Goal: Task Accomplishment & Management: Use online tool/utility

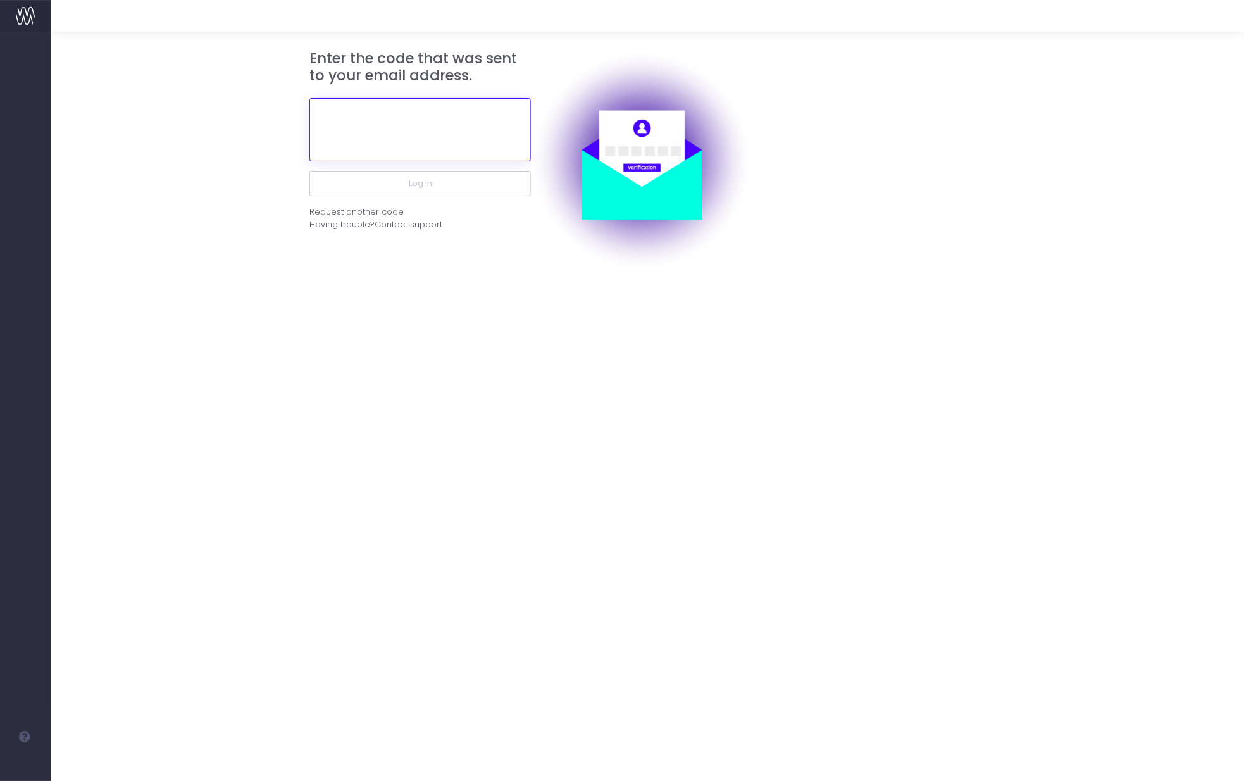
click at [370, 133] on input "text" at bounding box center [419, 129] width 221 height 63
paste input "726517"
click at [309, 171] on button "Log in" at bounding box center [419, 183] width 221 height 25
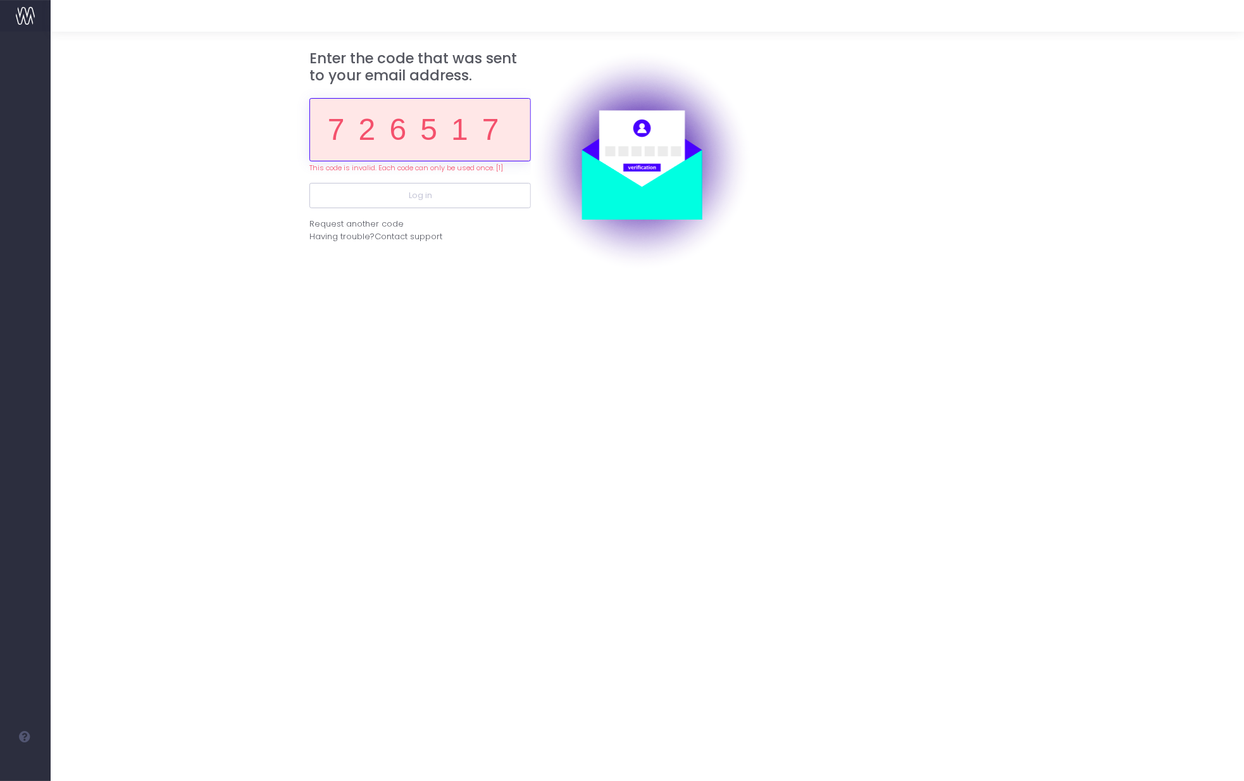
click at [409, 149] on input "726517" at bounding box center [419, 129] width 221 height 63
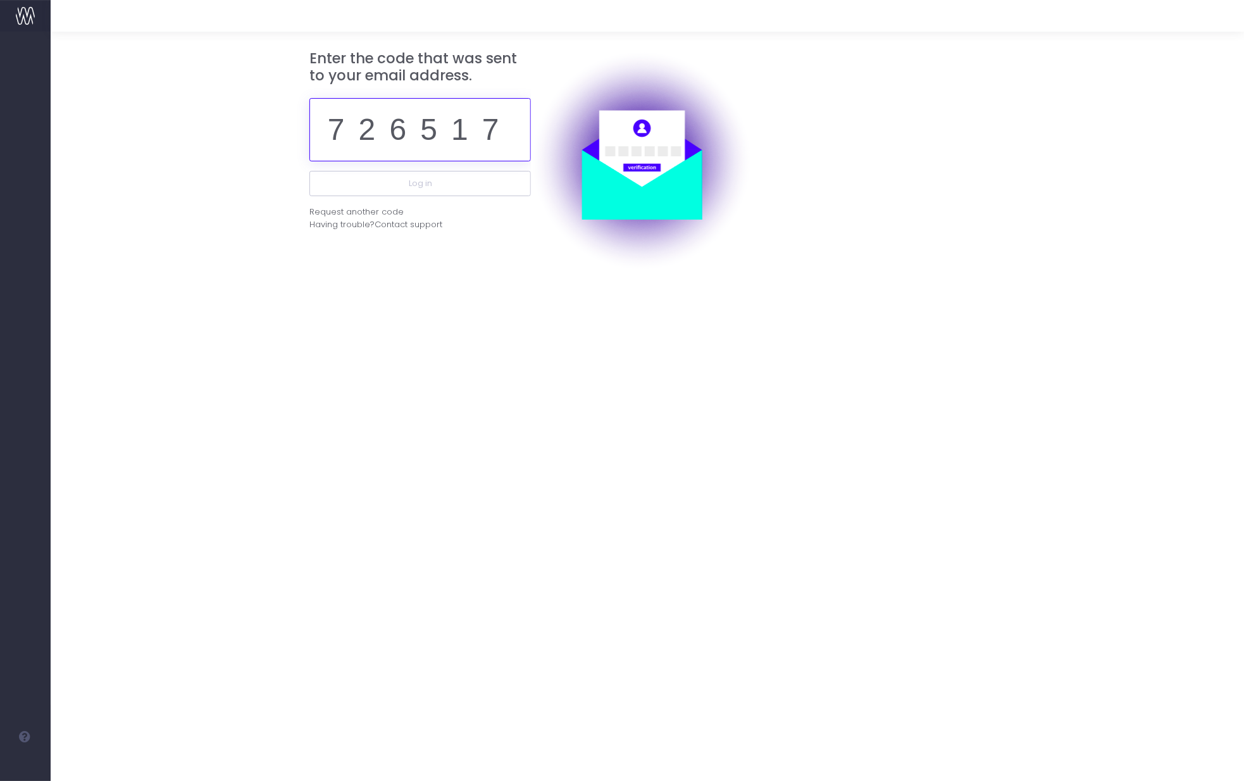
paste input "260558"
type input "260558"
click at [309, 171] on button "Log in" at bounding box center [419, 183] width 221 height 25
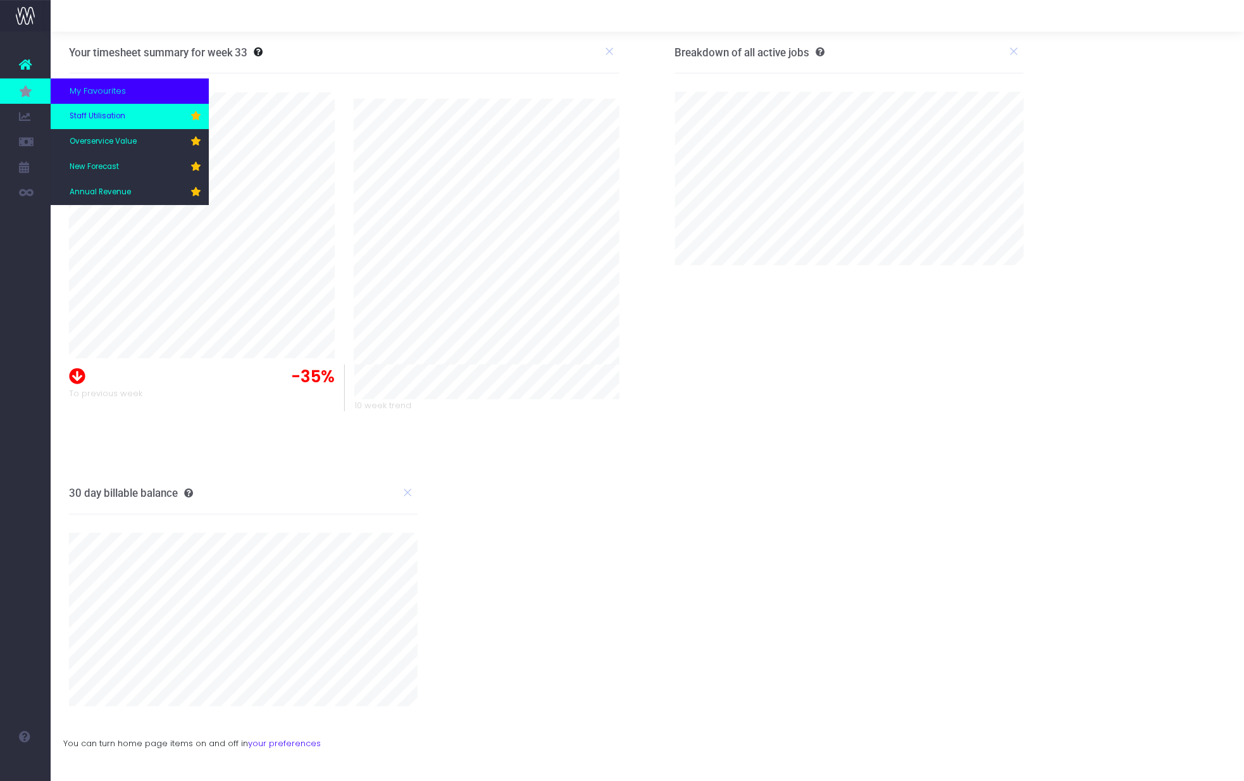
click at [113, 117] on span "Staff Utilisation" at bounding box center [98, 116] width 56 height 11
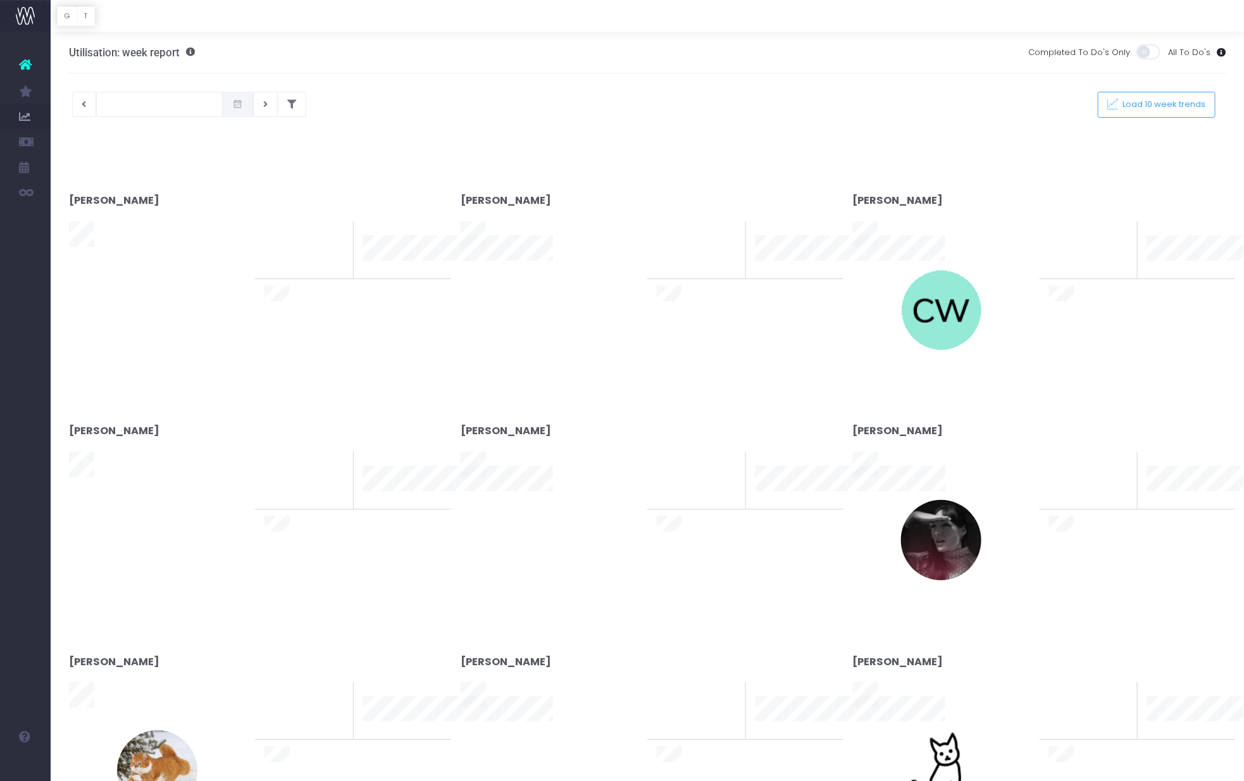
type input "[DATE]"
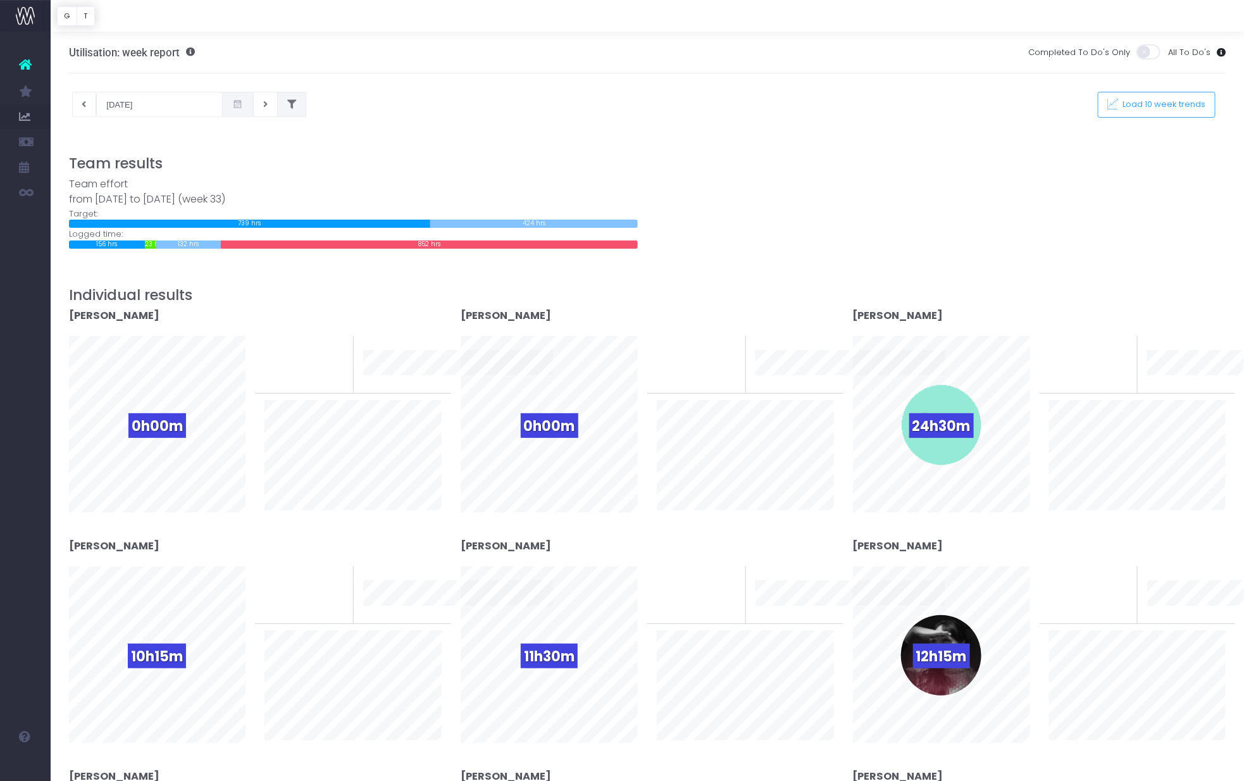
click at [277, 106] on button at bounding box center [291, 104] width 29 height 25
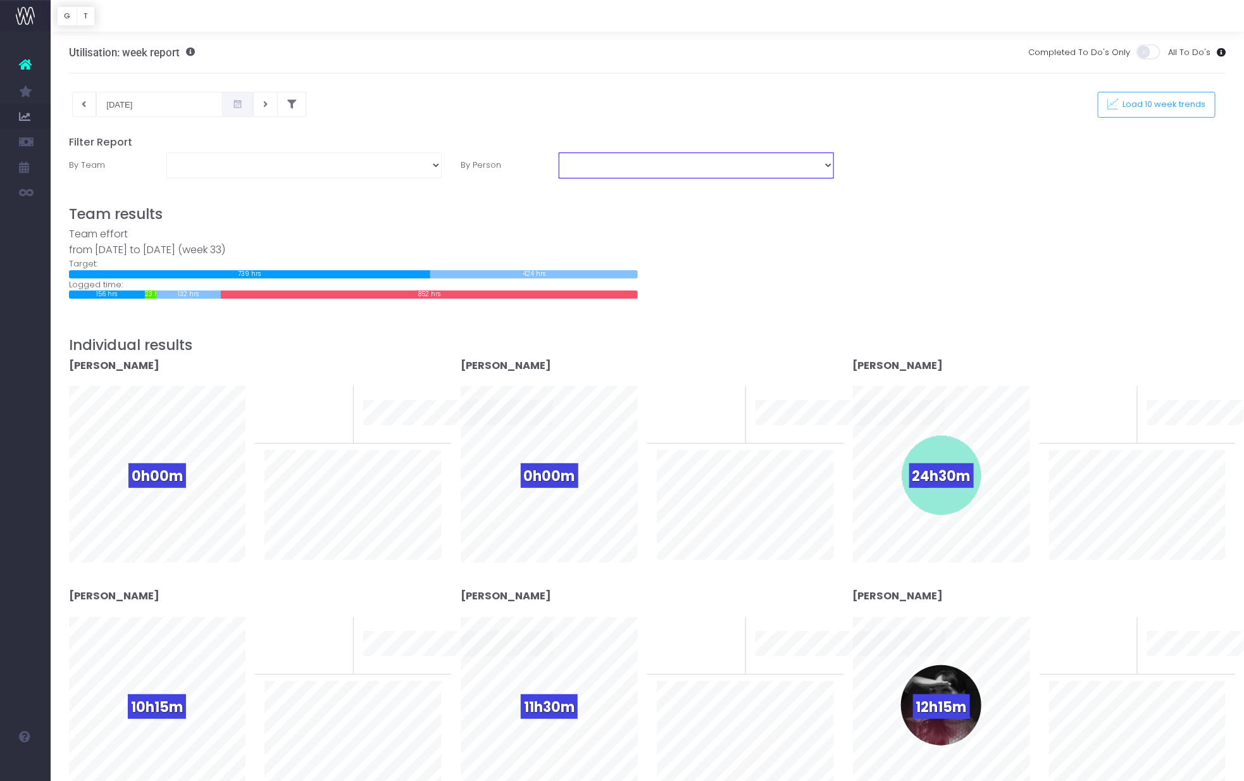
click at [770, 159] on select "[PERSON_NAME] [PERSON_NAME] [PERSON_NAME] [PERSON_NAME] [PERSON_NAME] [PERSON_N…" at bounding box center [696, 164] width 275 height 25
select select "11249"
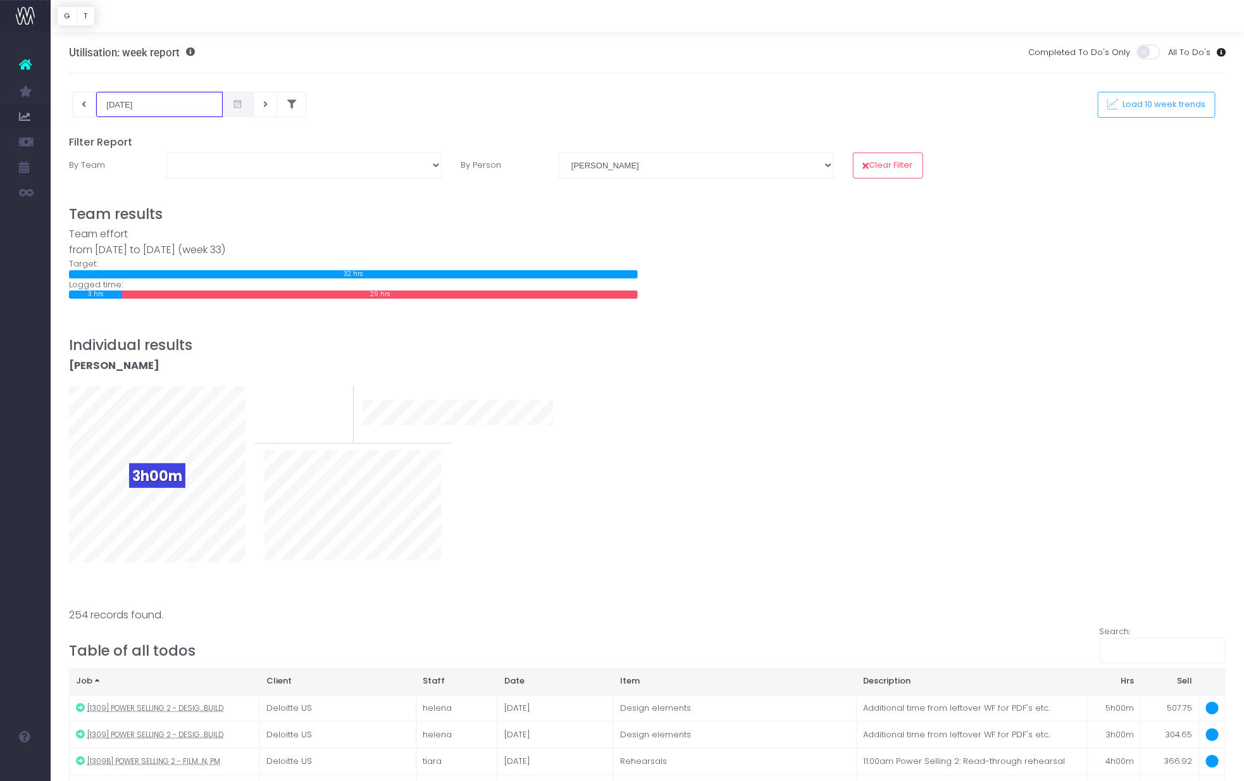
click at [147, 113] on input "[DATE]" at bounding box center [159, 104] width 127 height 25
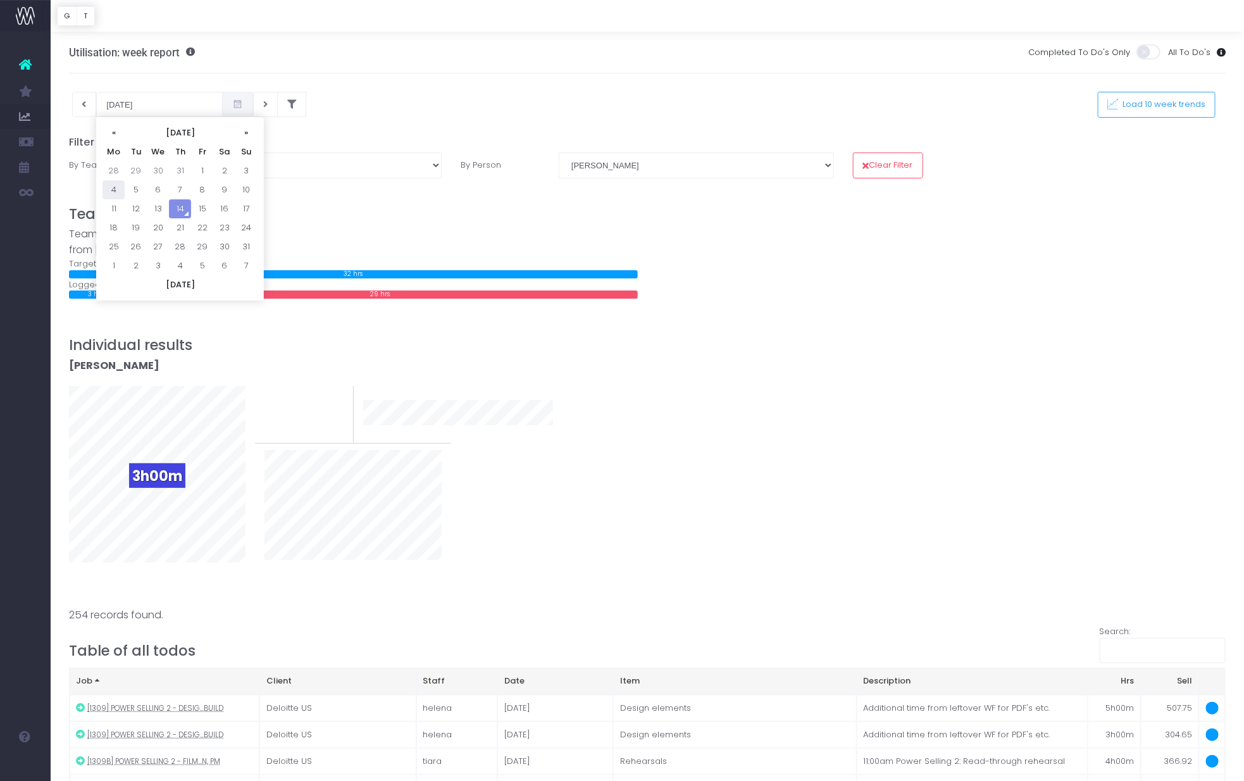
click at [114, 192] on td "4" at bounding box center [113, 189] width 22 height 19
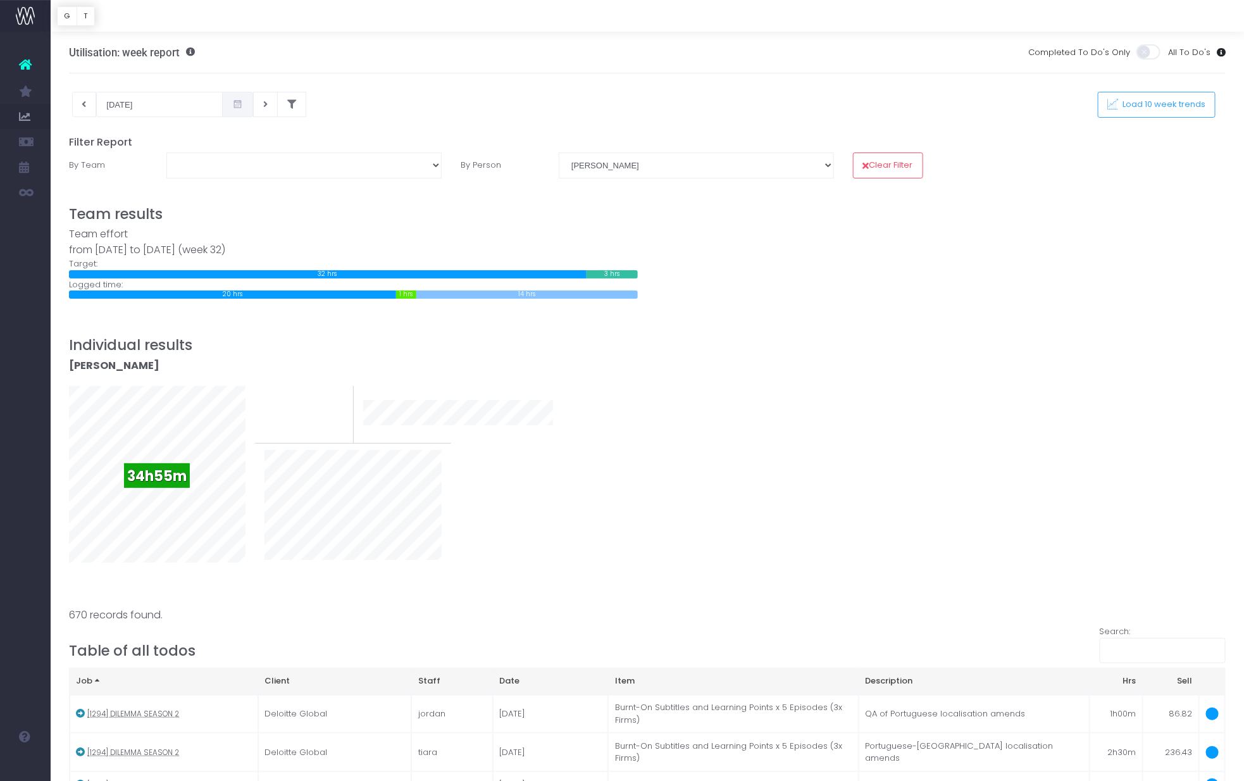
click at [121, 120] on div at bounding box center [647, 126] width 1157 height 19
click at [121, 108] on input "[DATE]" at bounding box center [159, 104] width 127 height 25
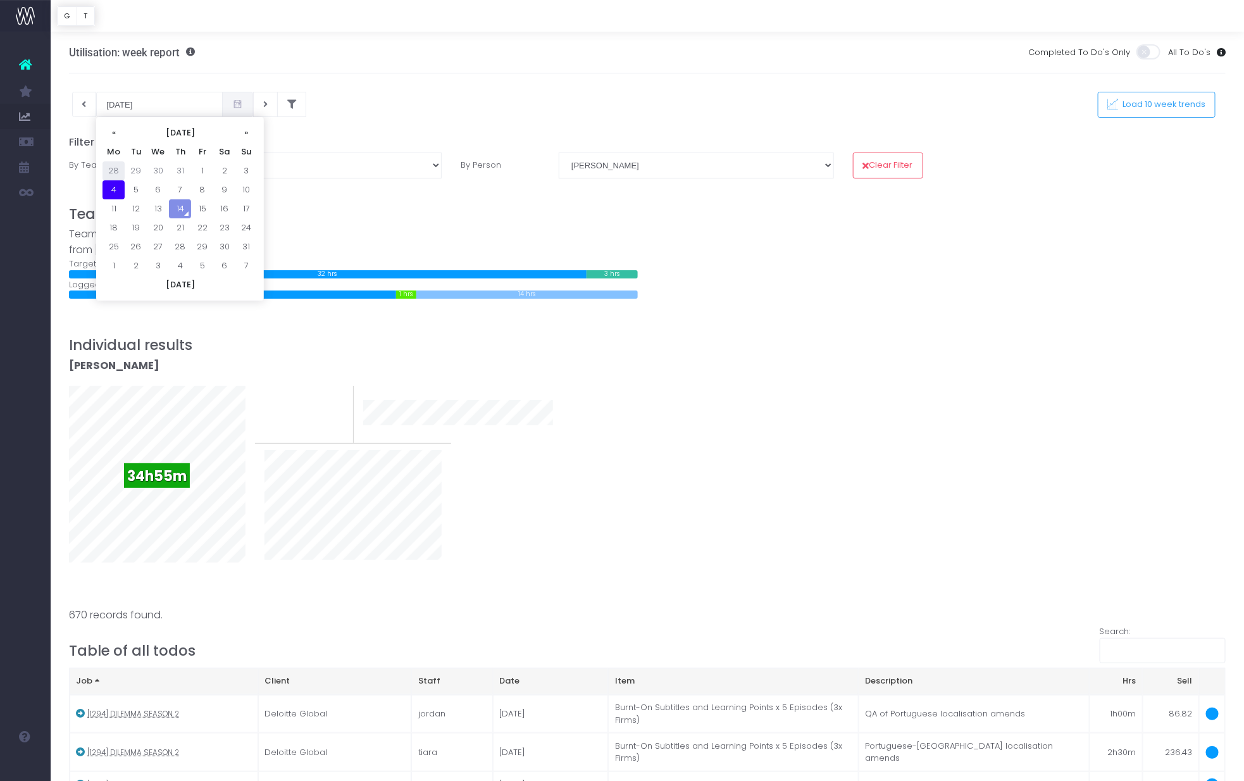
click at [111, 168] on td "28" at bounding box center [113, 170] width 22 height 19
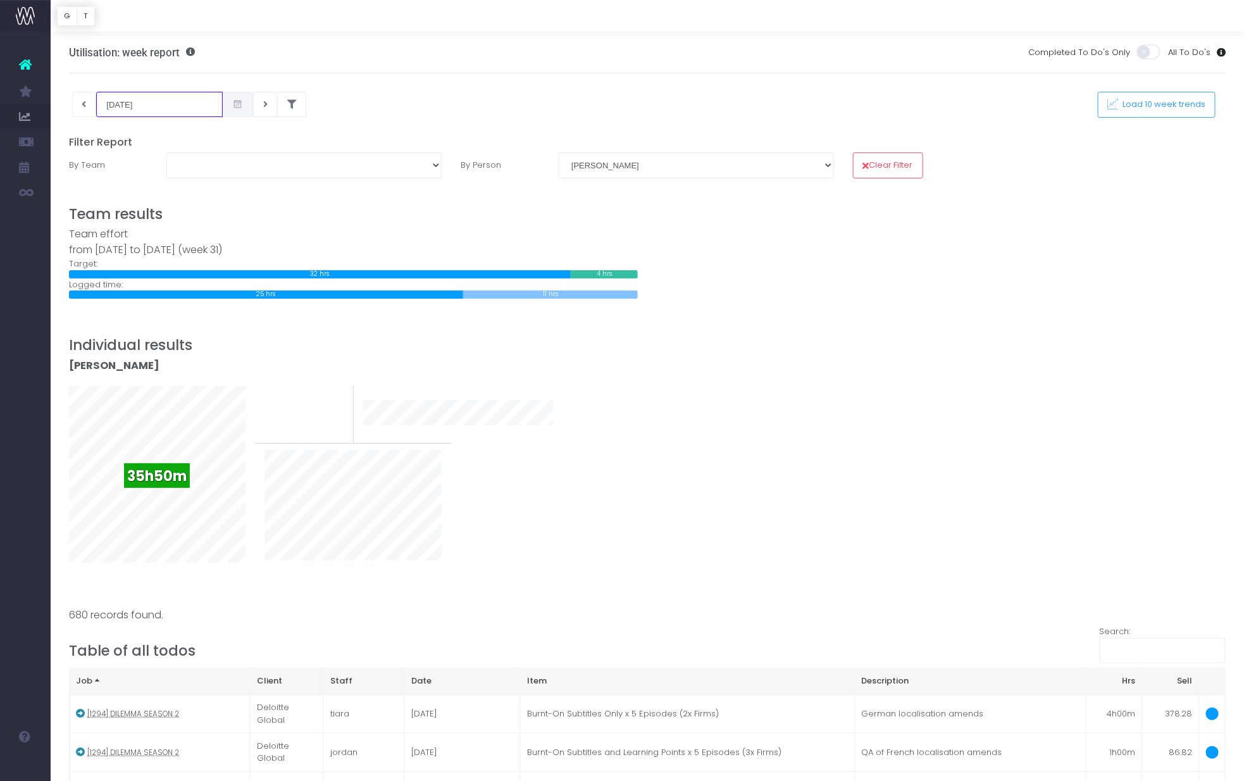
click at [144, 112] on input "[DATE]" at bounding box center [159, 104] width 127 height 25
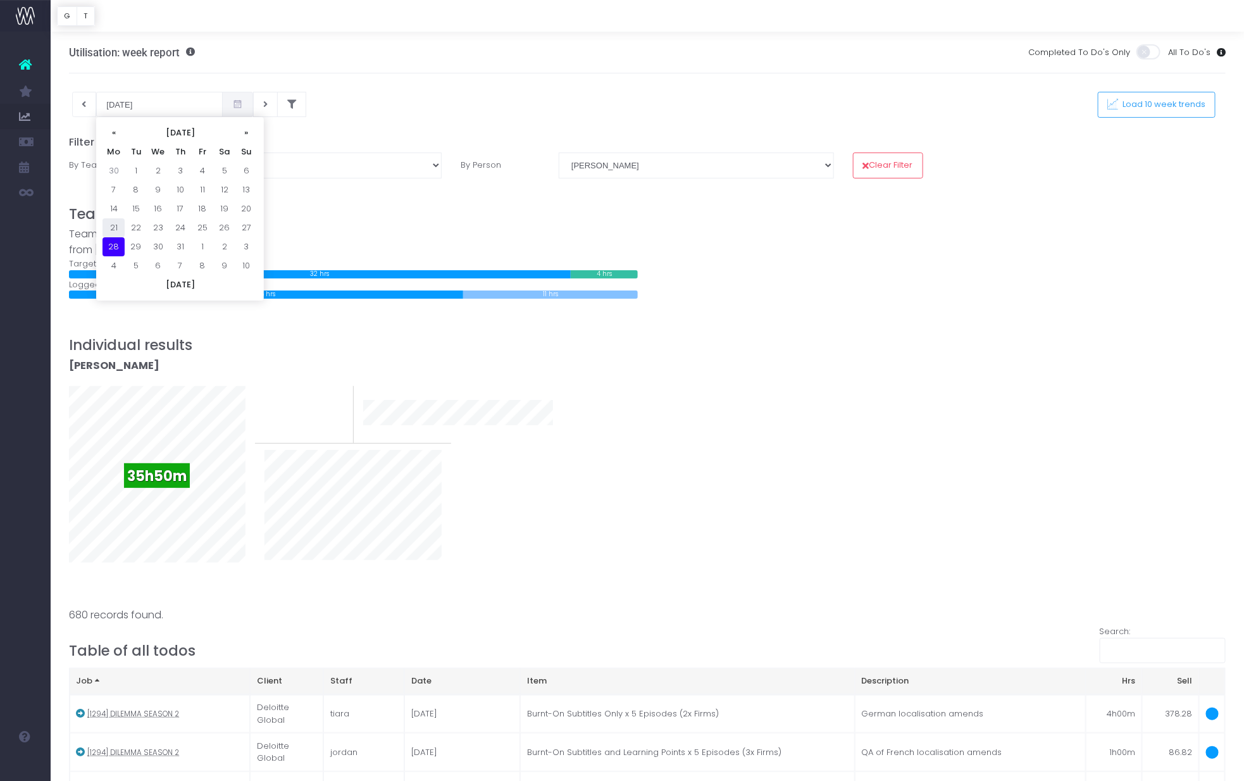
click at [116, 228] on td "21" at bounding box center [113, 227] width 22 height 19
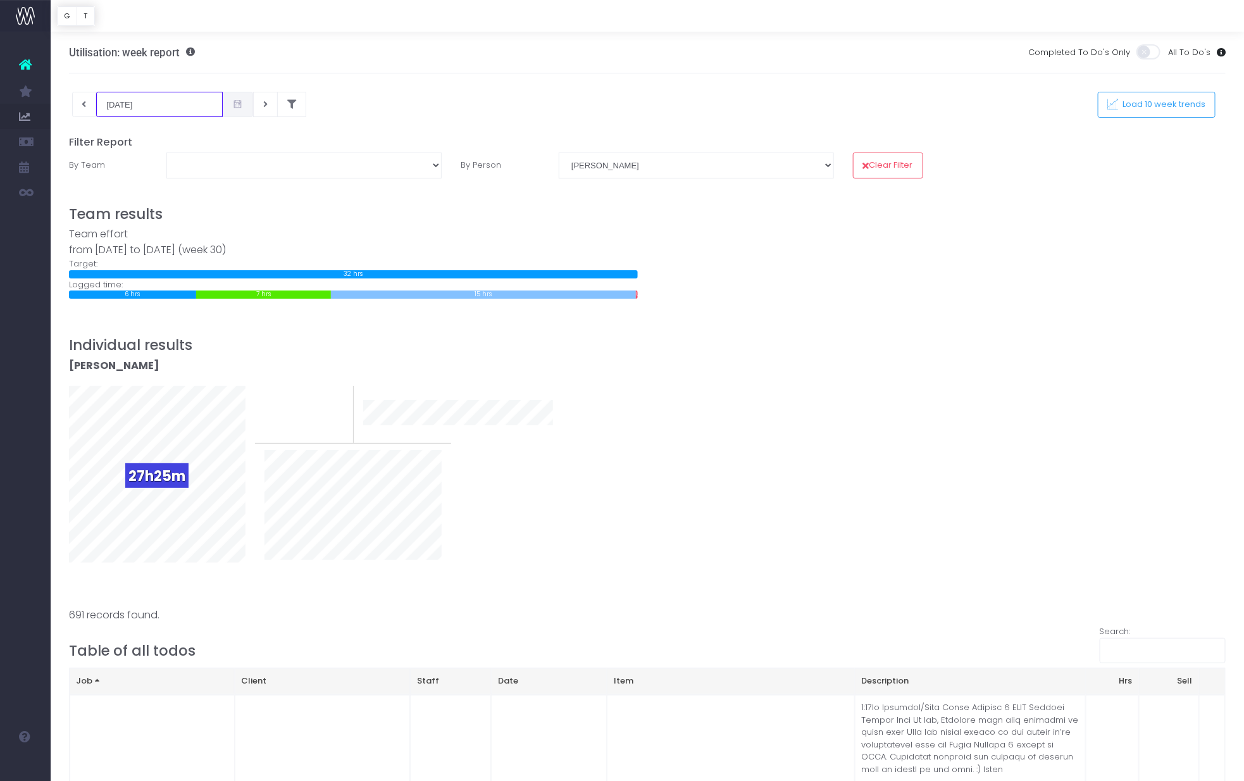
click at [178, 113] on input "[DATE]" at bounding box center [159, 104] width 127 height 25
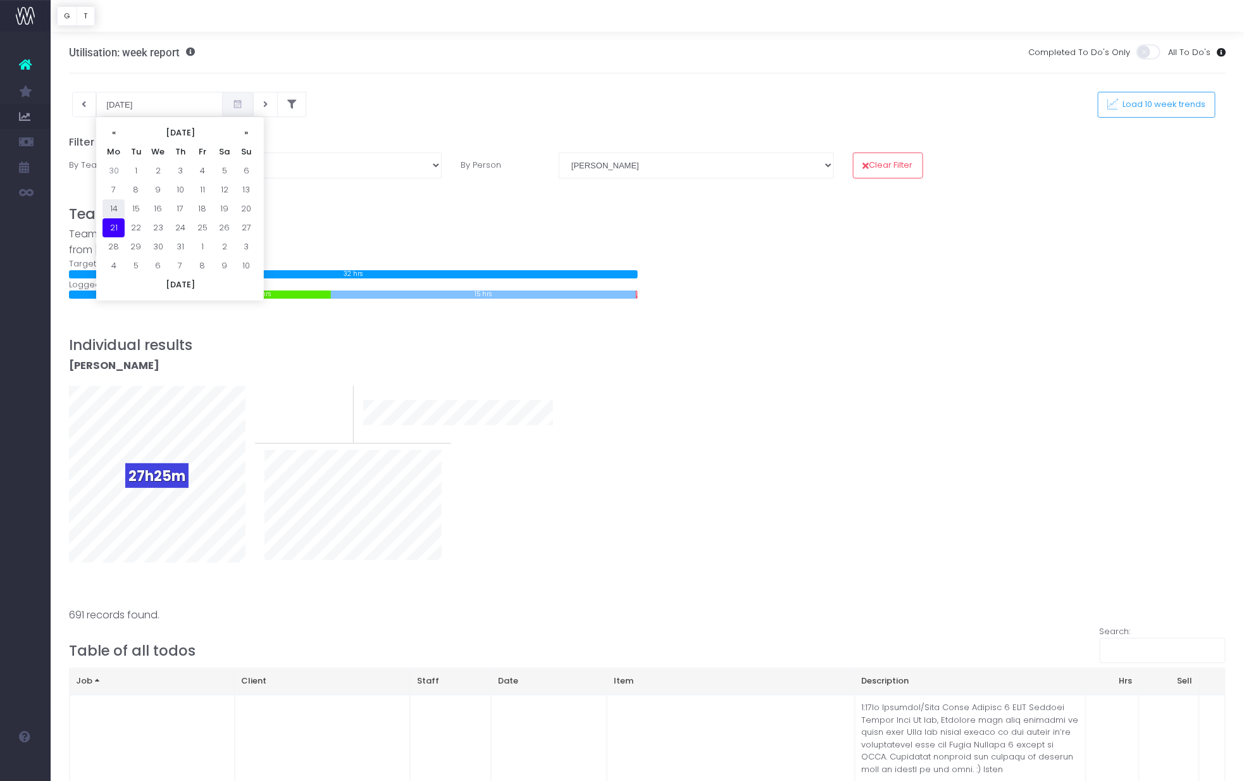
click at [116, 203] on td "14" at bounding box center [113, 208] width 22 height 19
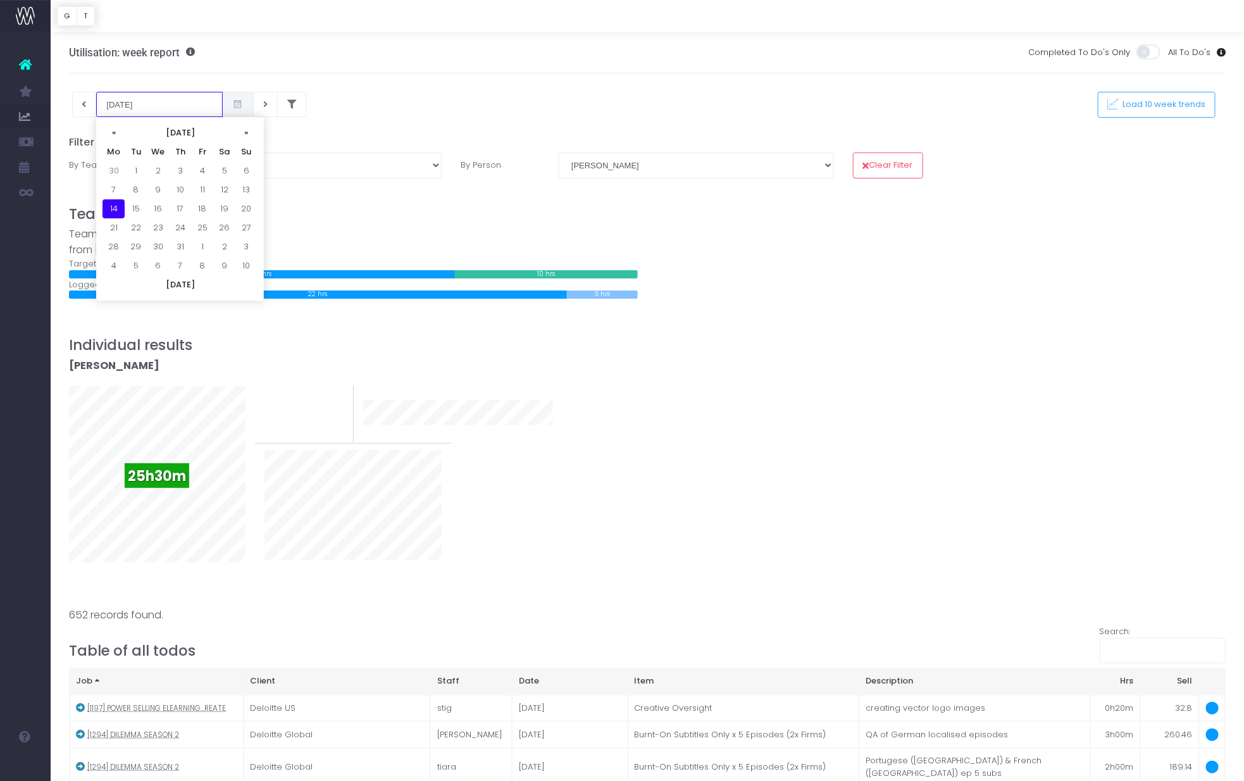
click at [128, 108] on input "[DATE]" at bounding box center [159, 104] width 127 height 25
click at [117, 198] on td "7" at bounding box center [113, 189] width 22 height 19
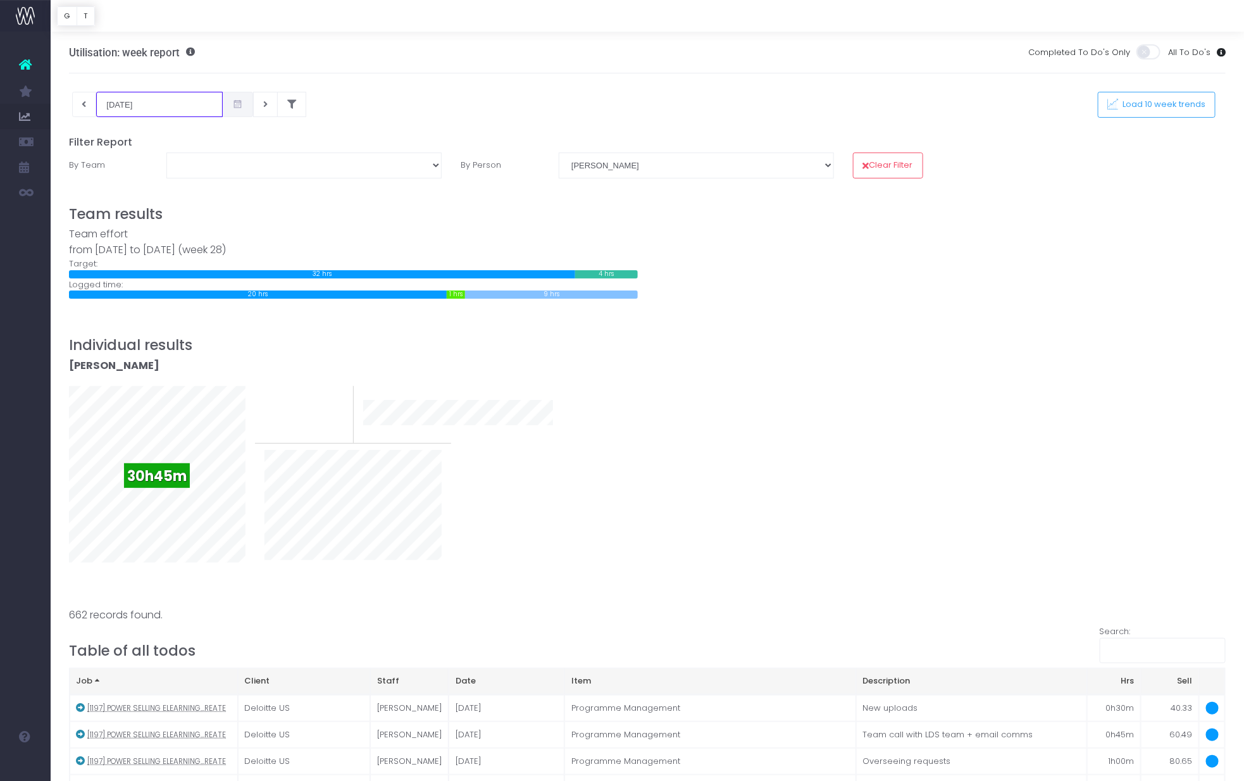
click at [180, 94] on input "[DATE]" at bounding box center [159, 104] width 127 height 25
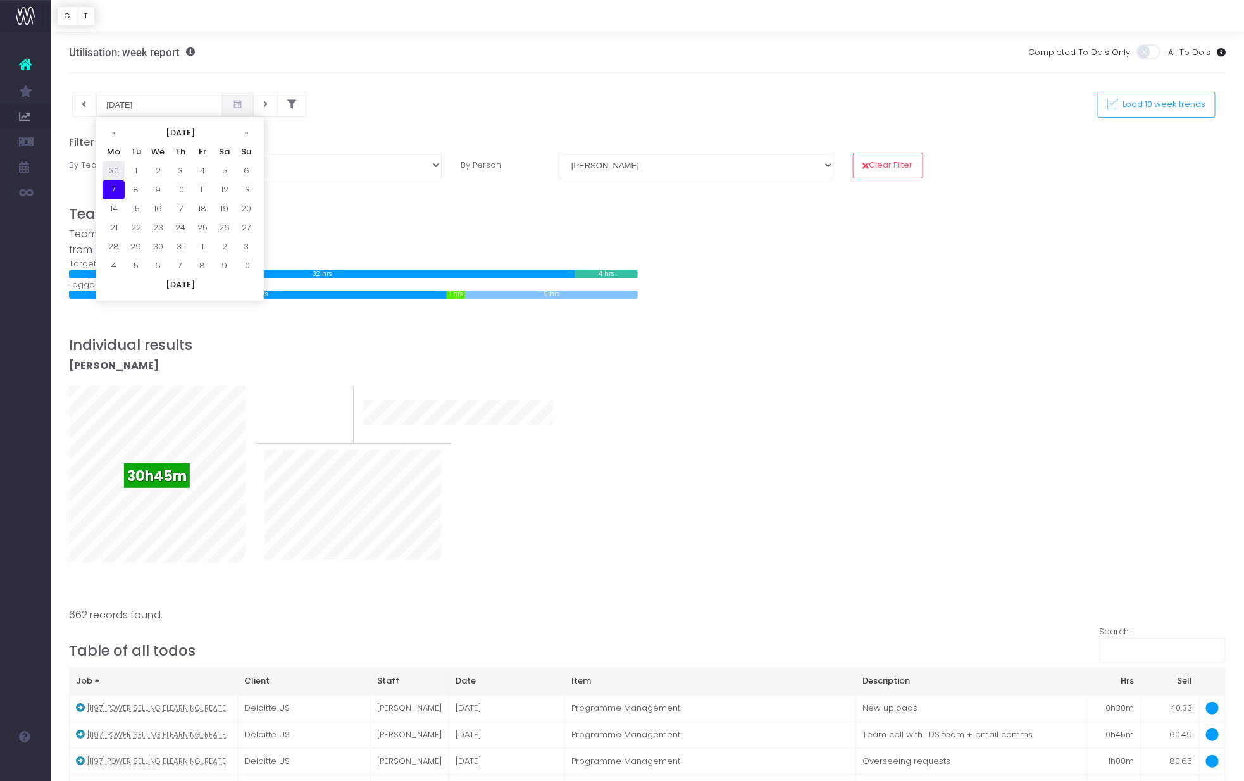
click at [120, 168] on td "30" at bounding box center [113, 170] width 22 height 19
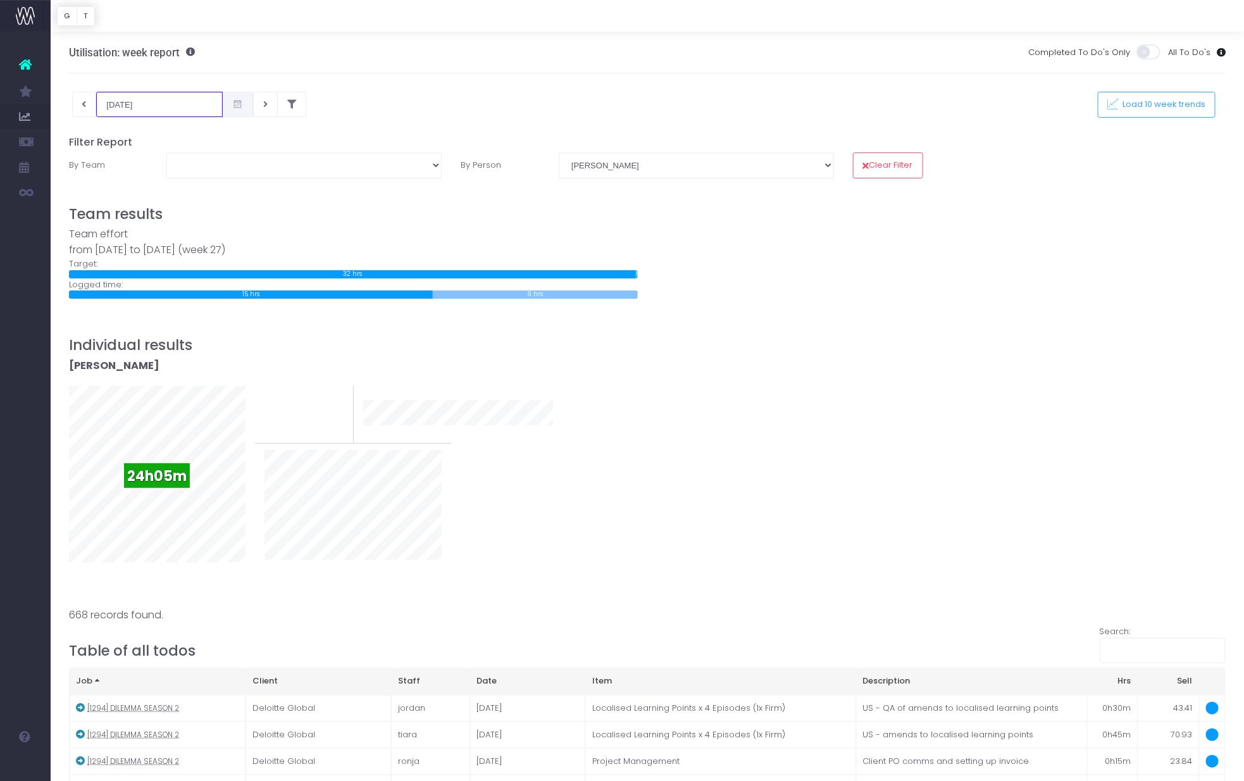
click at [167, 113] on input "[DATE]" at bounding box center [159, 104] width 127 height 25
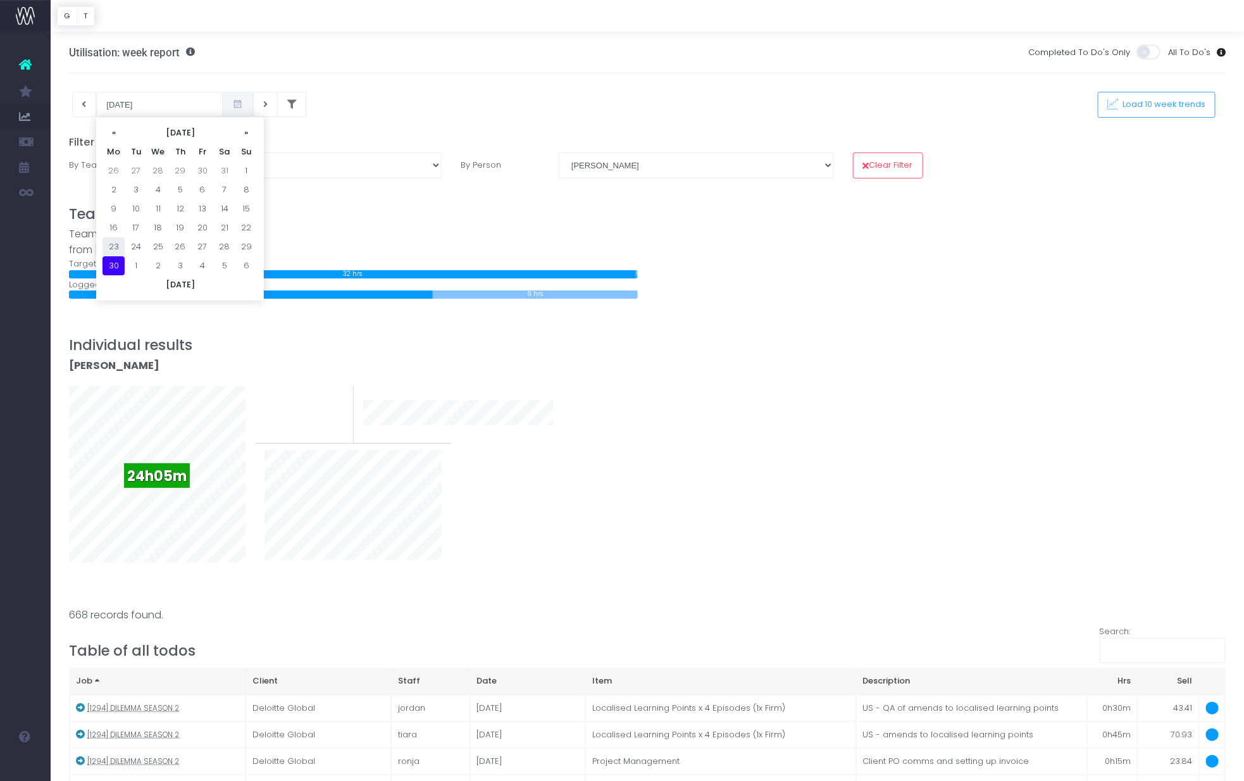
click at [108, 246] on td "23" at bounding box center [113, 246] width 22 height 19
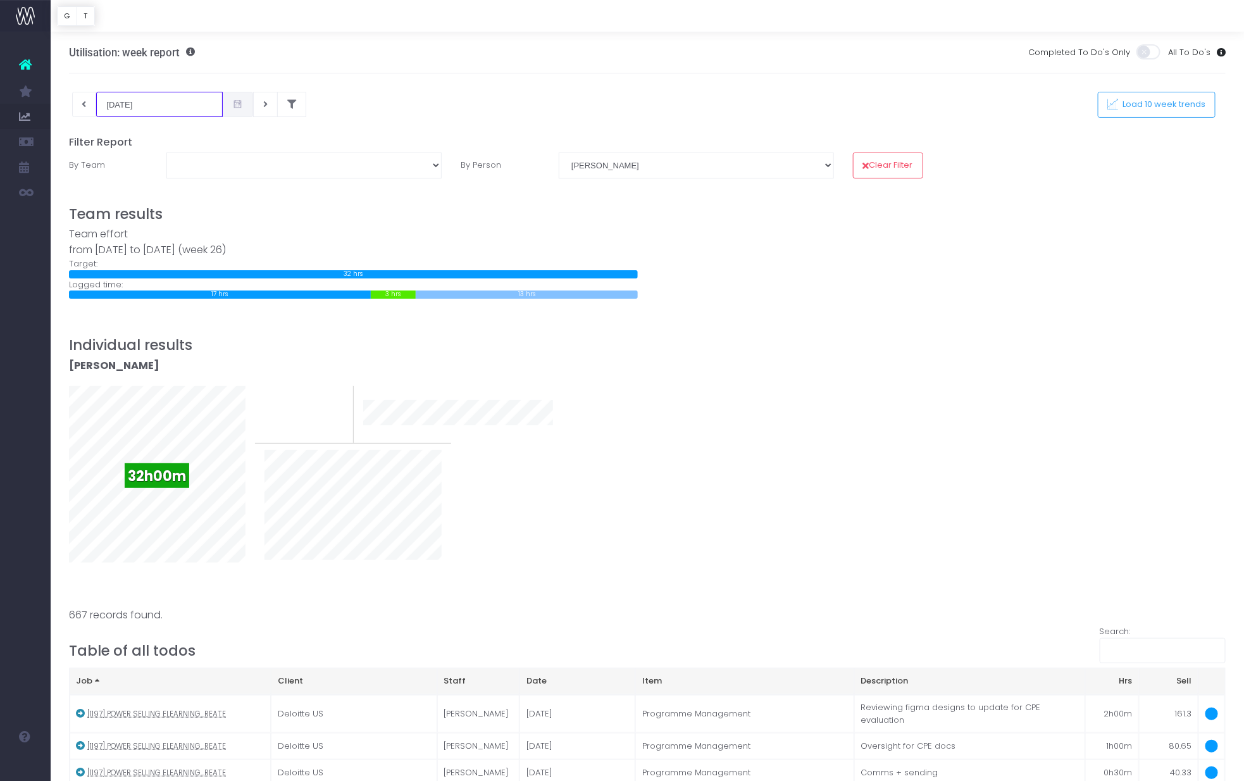
click at [179, 111] on input "[DATE]" at bounding box center [159, 104] width 127 height 25
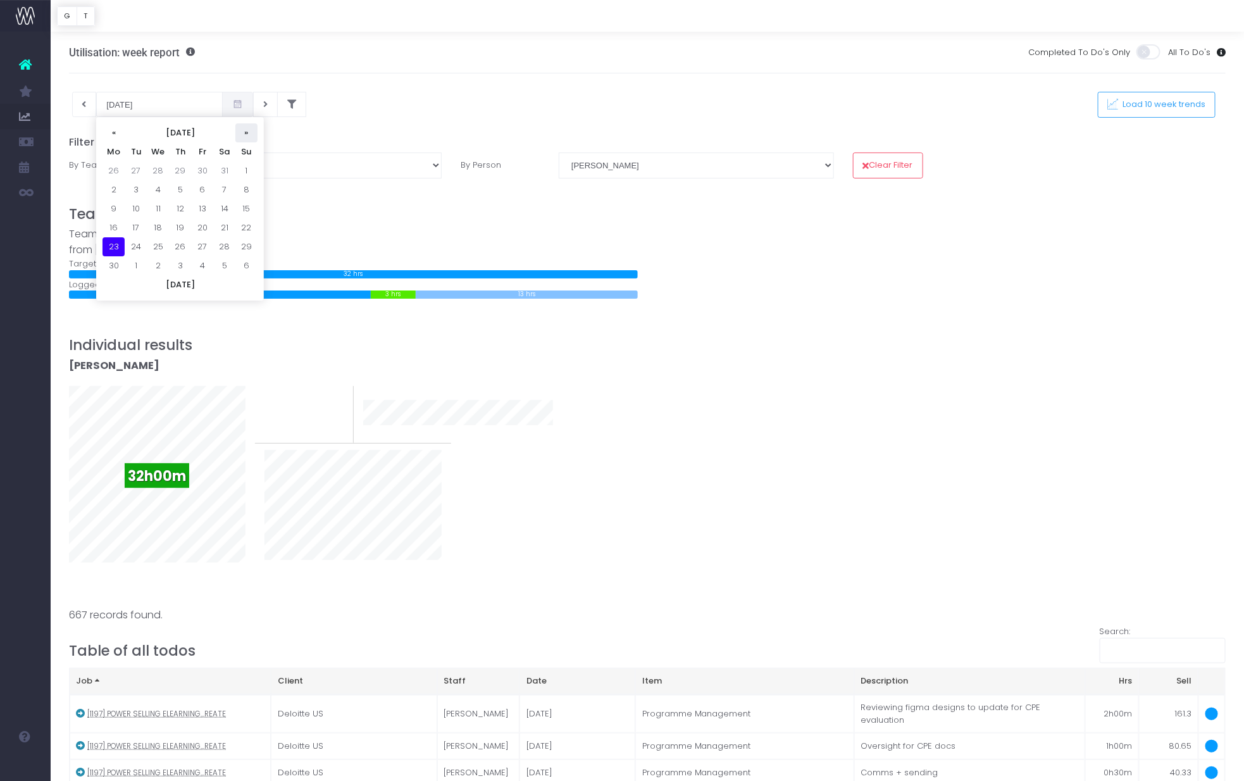
click at [247, 133] on th "»" at bounding box center [246, 132] width 22 height 19
click at [252, 125] on th "»" at bounding box center [246, 132] width 22 height 19
click at [115, 194] on td "4" at bounding box center [113, 189] width 22 height 19
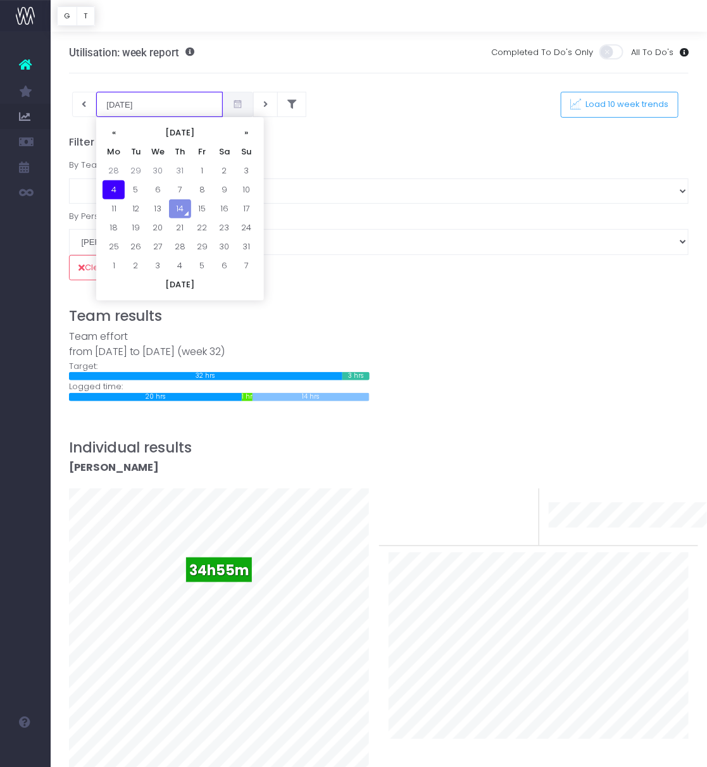
click at [162, 106] on input "[DATE]" at bounding box center [159, 104] width 127 height 25
click at [114, 176] on td "28" at bounding box center [113, 170] width 22 height 19
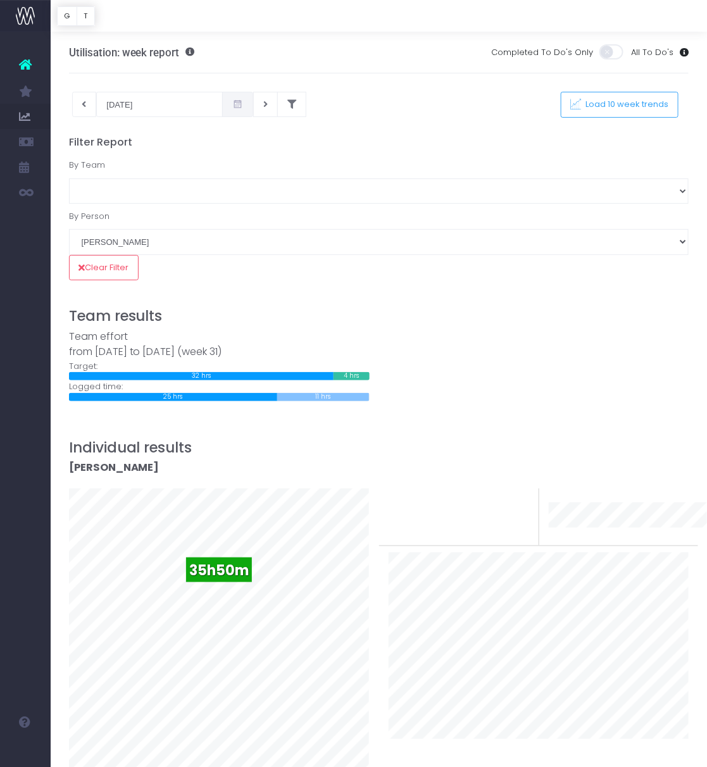
click at [163, 99] on input "[DATE]" at bounding box center [159, 104] width 127 height 25
click at [116, 232] on td "21" at bounding box center [113, 227] width 22 height 19
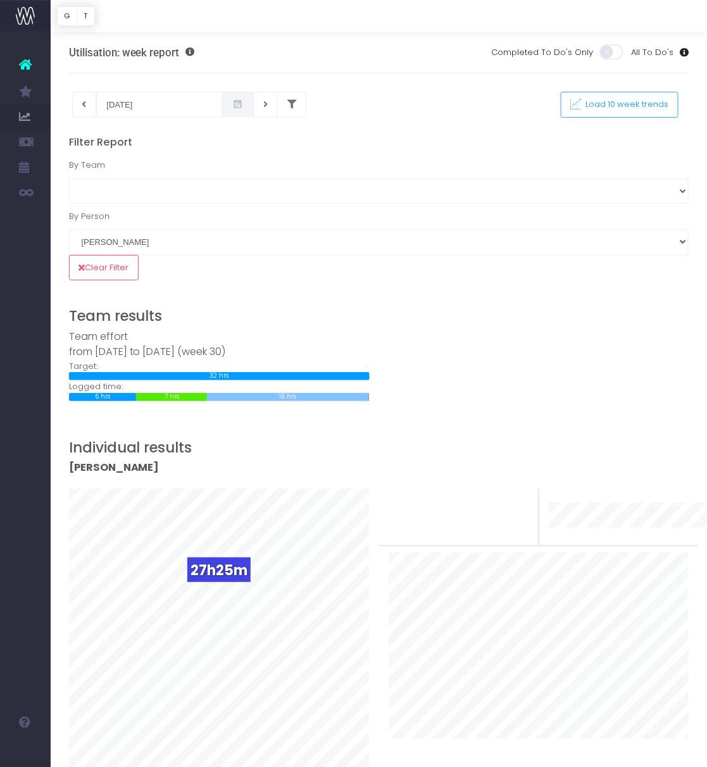
click at [225, 264] on div "Clear Filter" at bounding box center [378, 267] width 639 height 25
click at [178, 97] on input "[DATE]" at bounding box center [159, 104] width 127 height 25
click at [118, 207] on td "14" at bounding box center [113, 208] width 22 height 19
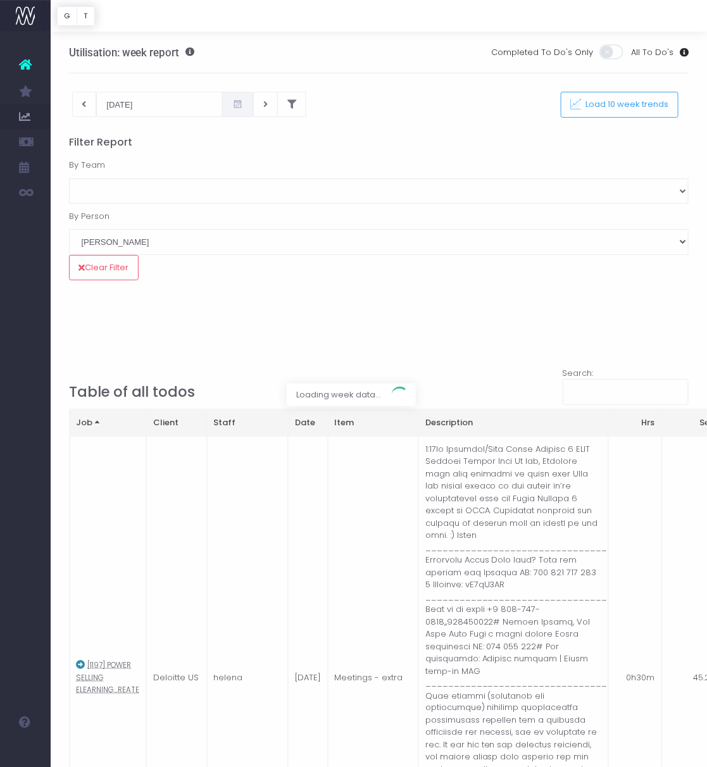
click at [468, 74] on div at bounding box center [353, 383] width 707 height 767
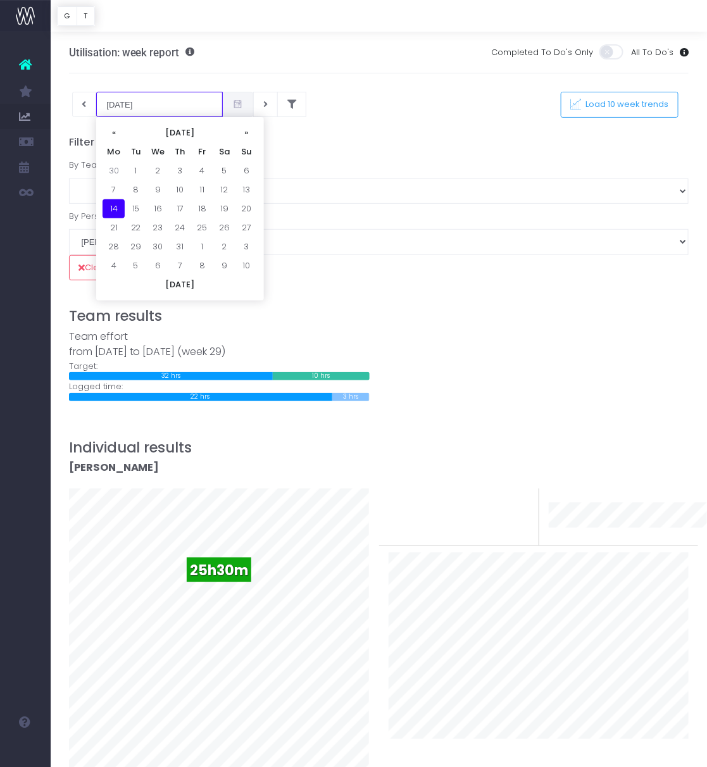
click at [178, 102] on input "[DATE]" at bounding box center [159, 104] width 127 height 25
click at [116, 178] on td "30" at bounding box center [113, 170] width 22 height 19
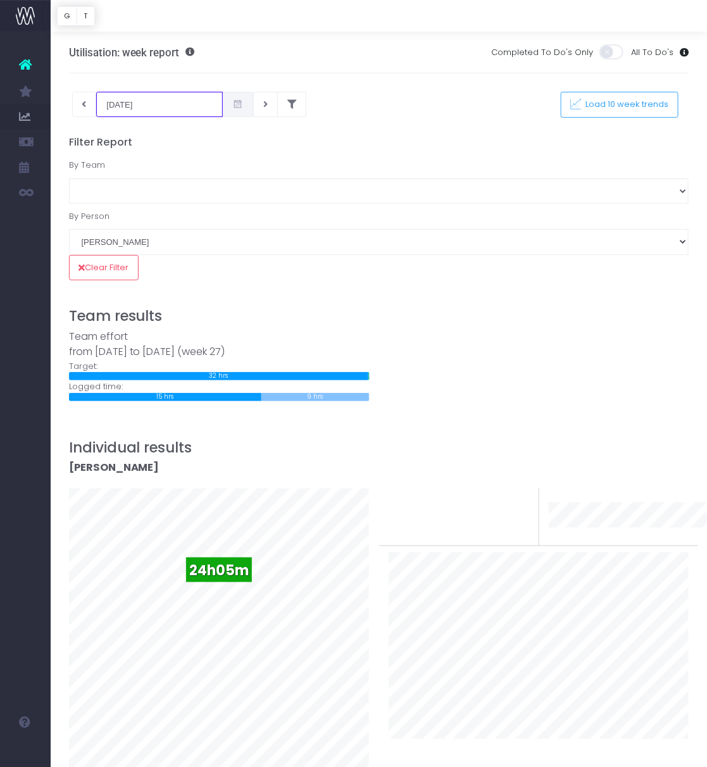
click at [153, 107] on input "[DATE]" at bounding box center [159, 104] width 127 height 25
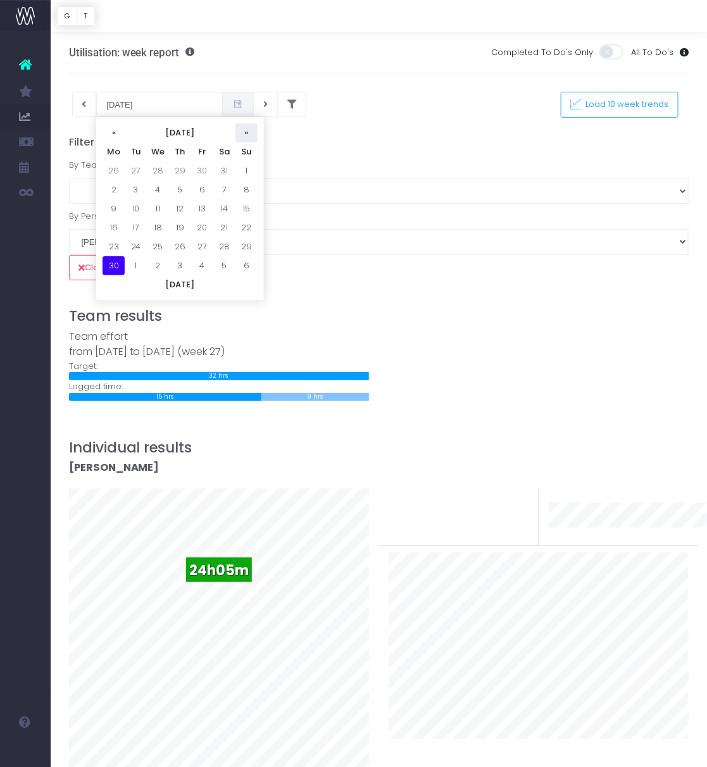
click at [246, 137] on th "»" at bounding box center [246, 132] width 22 height 19
click at [114, 190] on td "7" at bounding box center [113, 189] width 22 height 19
type input "[DATE]"
